Goal: Information Seeking & Learning: Check status

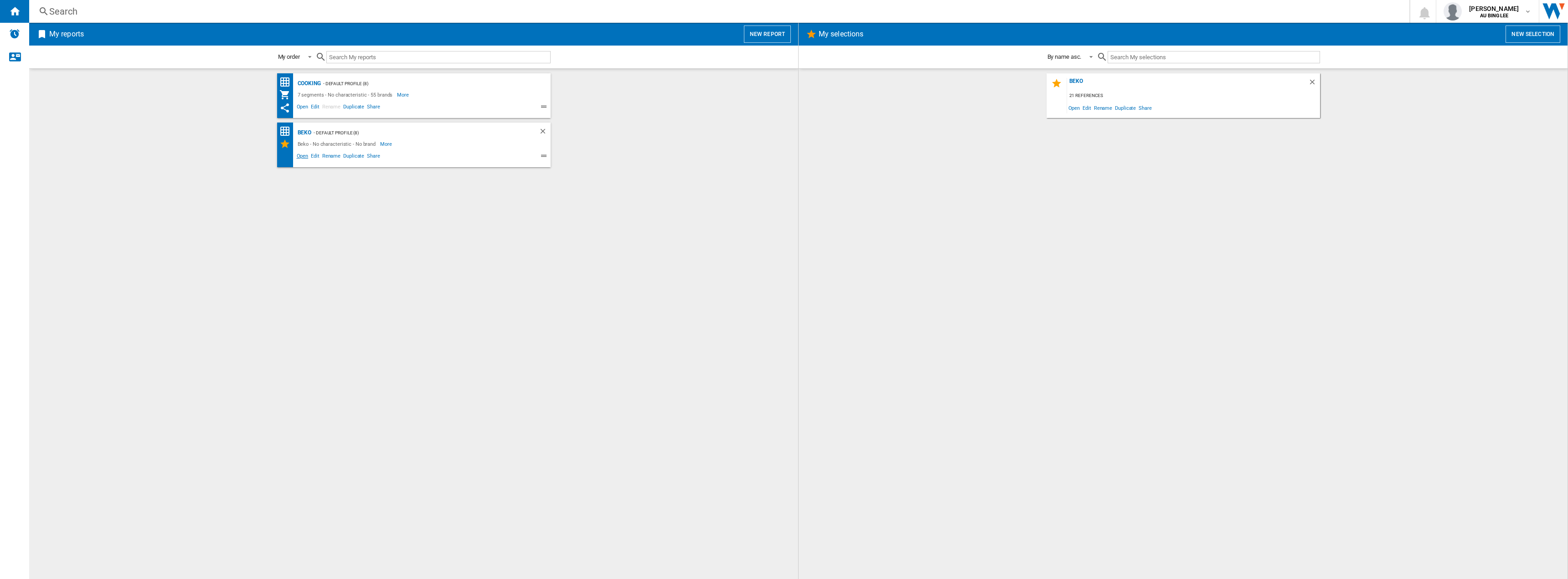
click at [306, 153] on span "Open" at bounding box center [302, 157] width 14 height 11
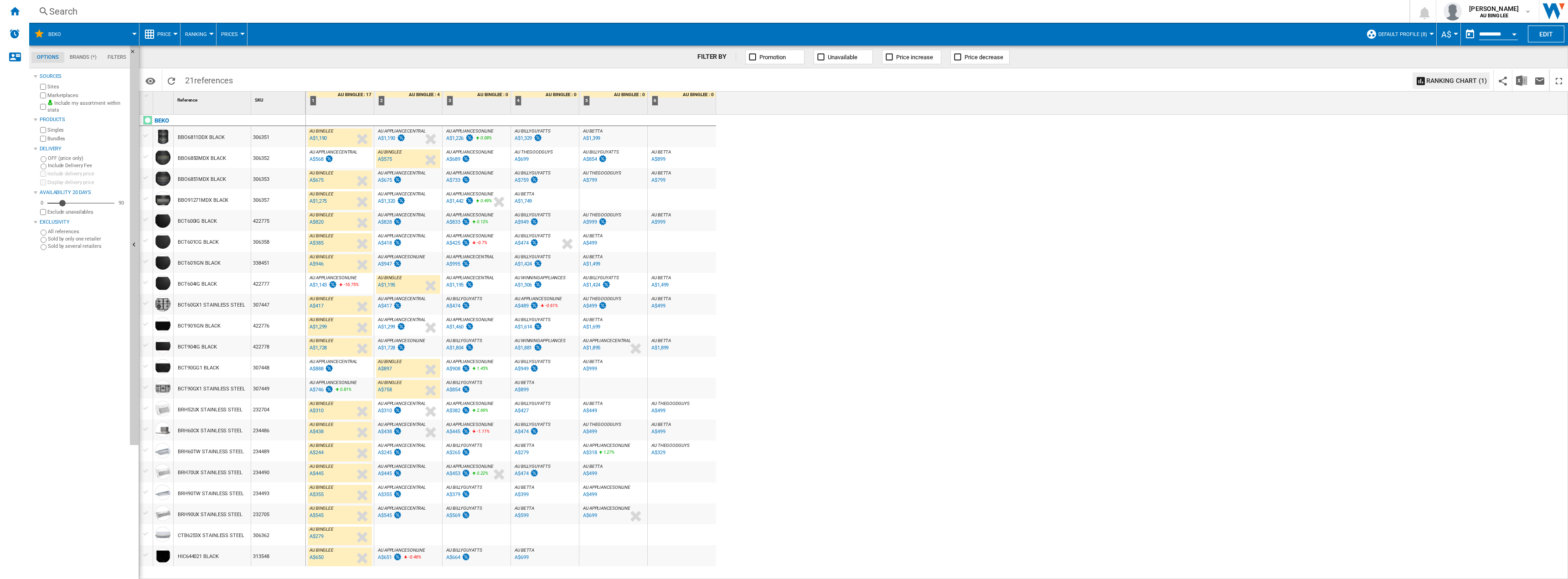
click at [326, 283] on div "A$1,143" at bounding box center [318, 285] width 18 height 6
click at [384, 353] on span "Evolution chart" at bounding box center [378, 350] width 47 height 8
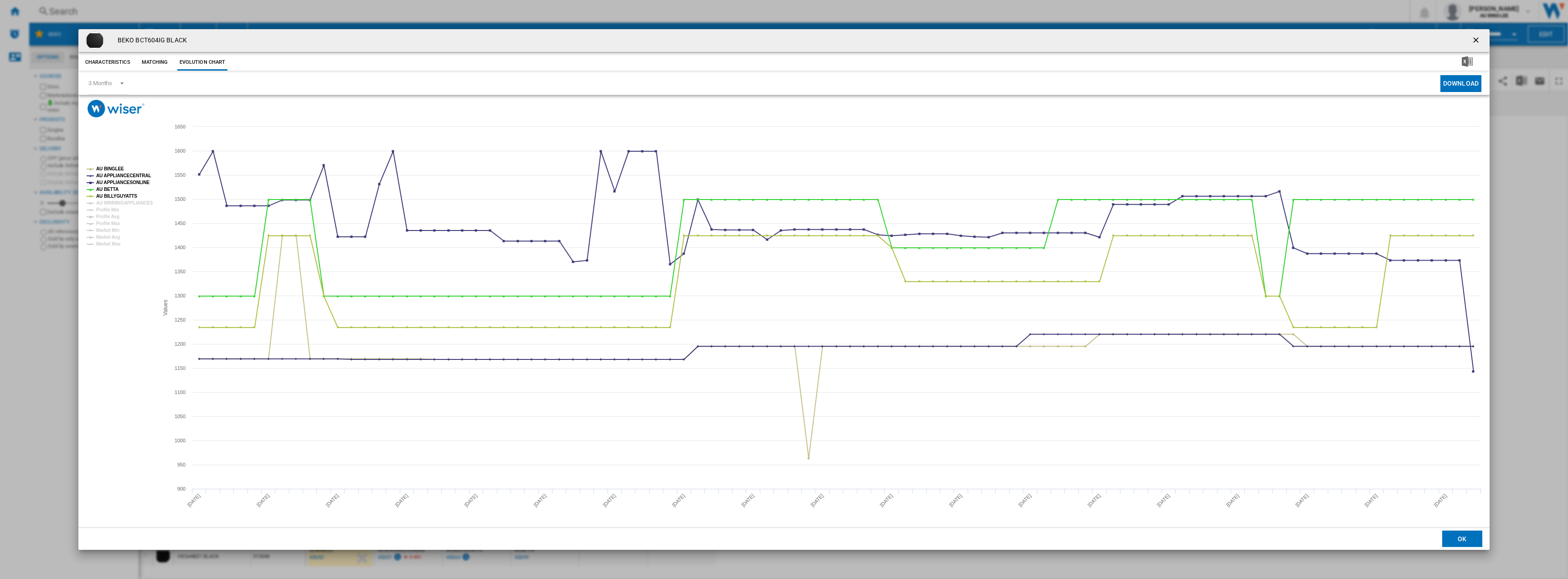
click at [1472, 43] on ng-md-icon "getI18NText('BUTTONS.CLOSE_DIALOG')" at bounding box center [1477, 41] width 11 height 11
